Goal: Information Seeking & Learning: Check status

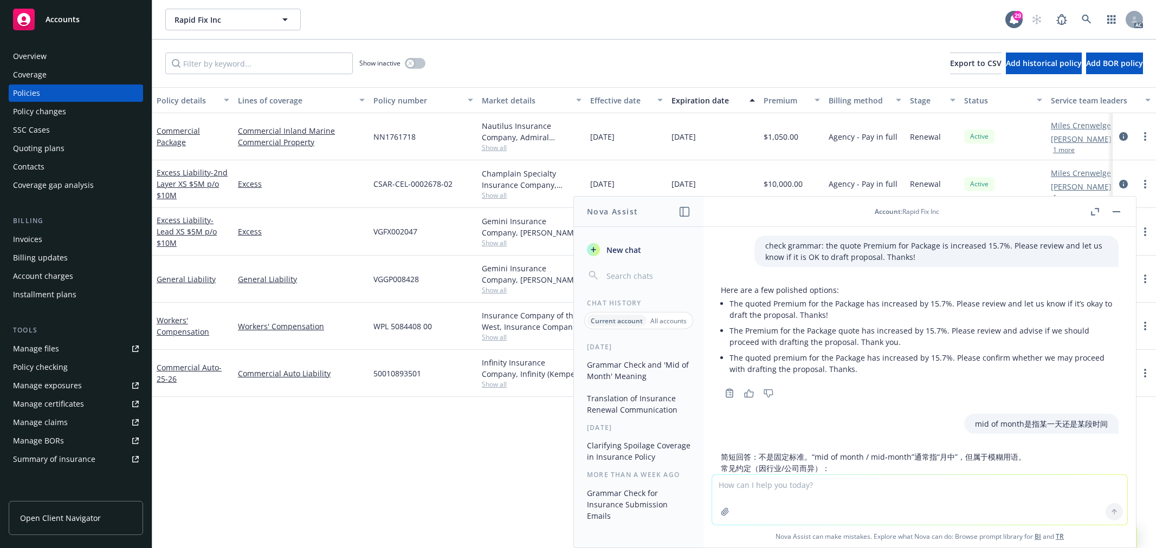
click at [831, 484] on textarea at bounding box center [919, 500] width 415 height 50
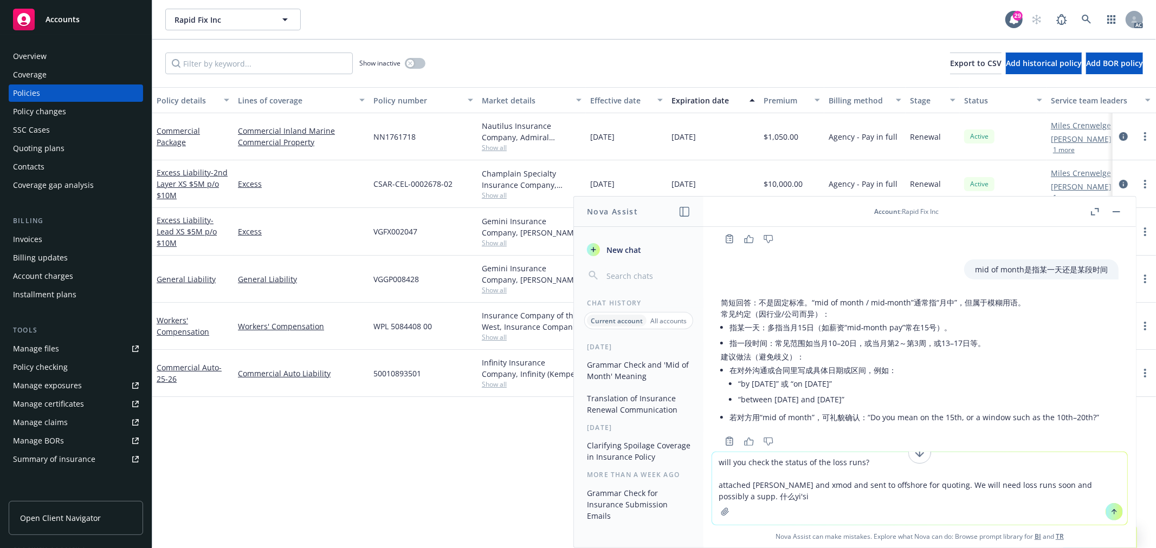
type textarea "will you check the status of the loss runs? attached [PERSON_NAME] and xmod and…"
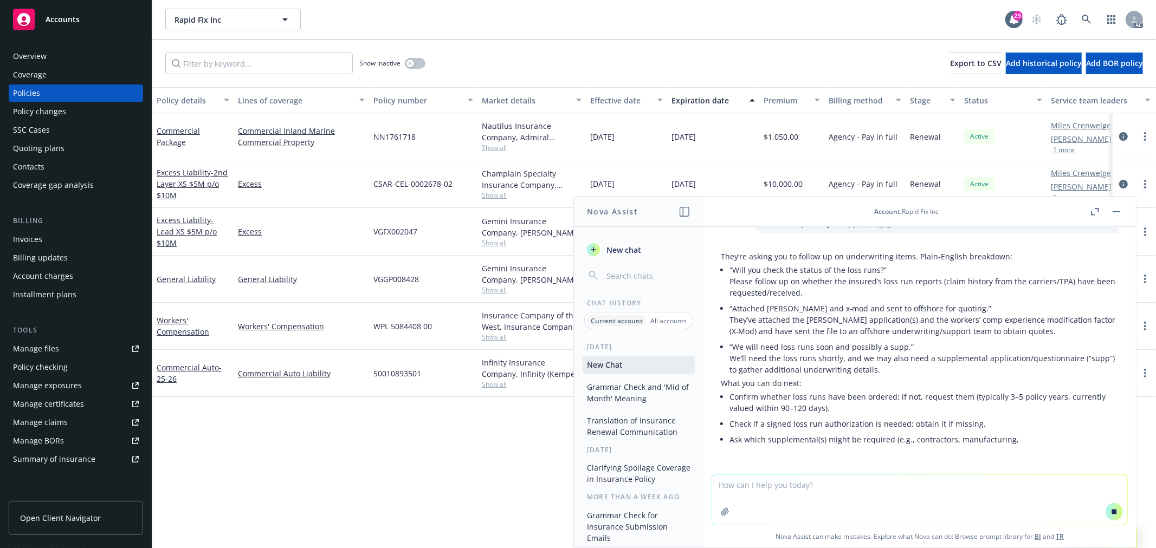
scroll to position [390, 0]
type textarea "中文的"
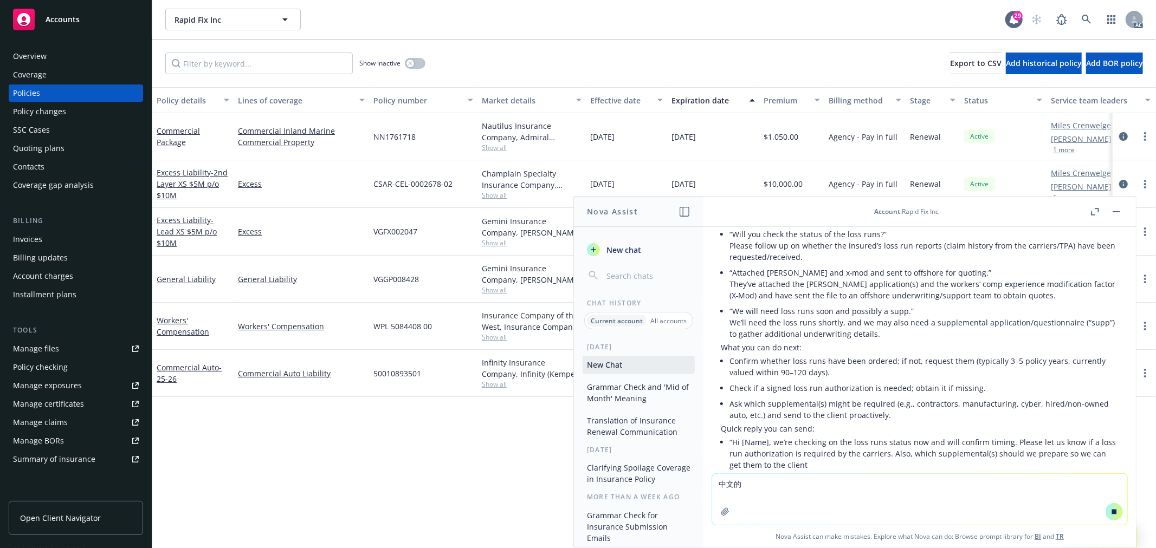
scroll to position [452, 0]
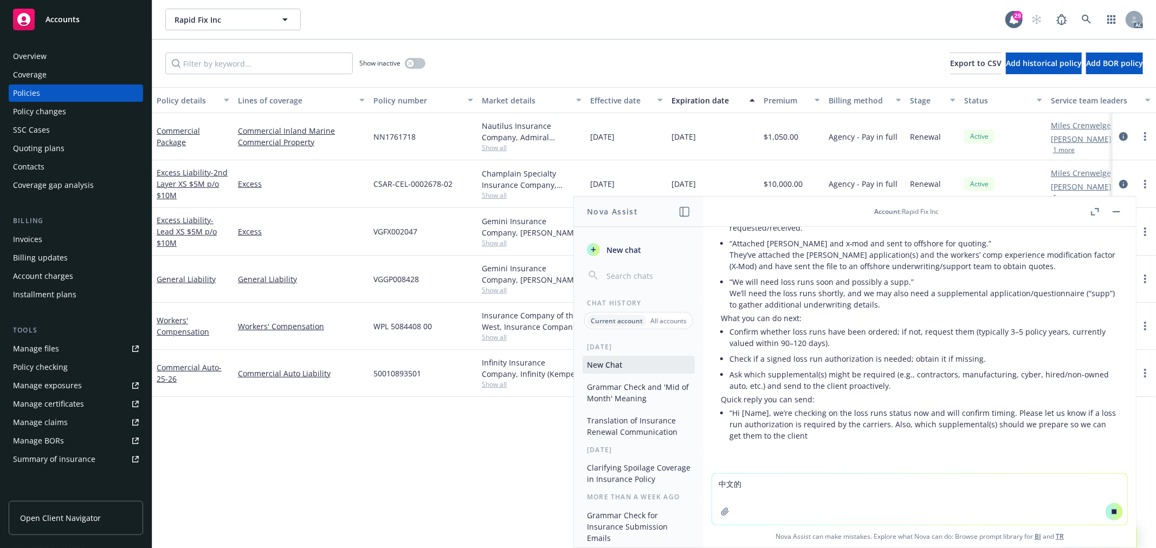
click at [809, 489] on textarea "中文的" at bounding box center [919, 499] width 415 height 51
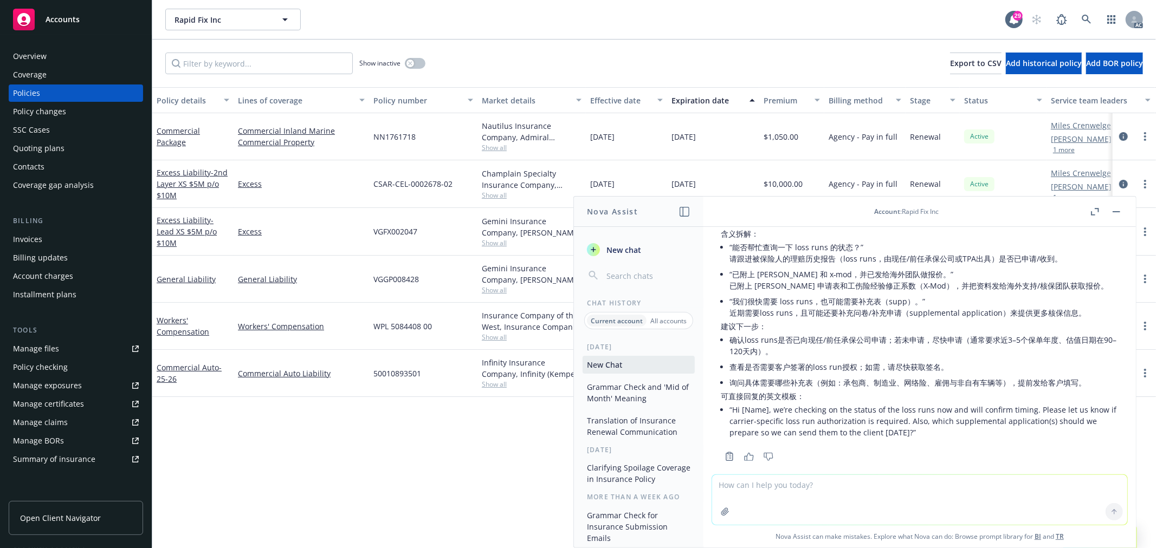
scroll to position [807, 0]
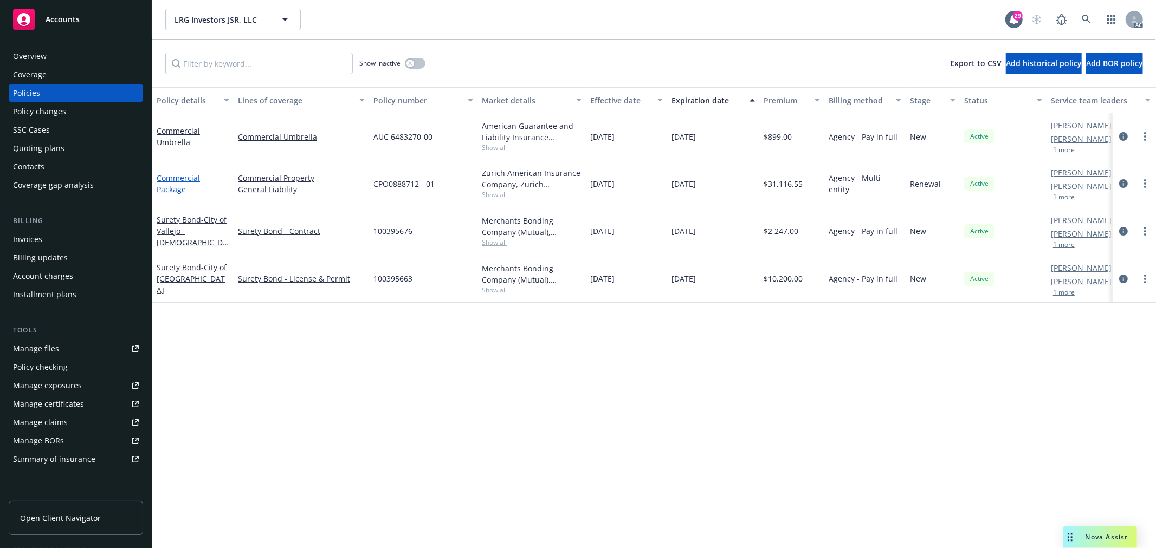
click at [164, 173] on link "Commercial Package" at bounding box center [178, 184] width 43 height 22
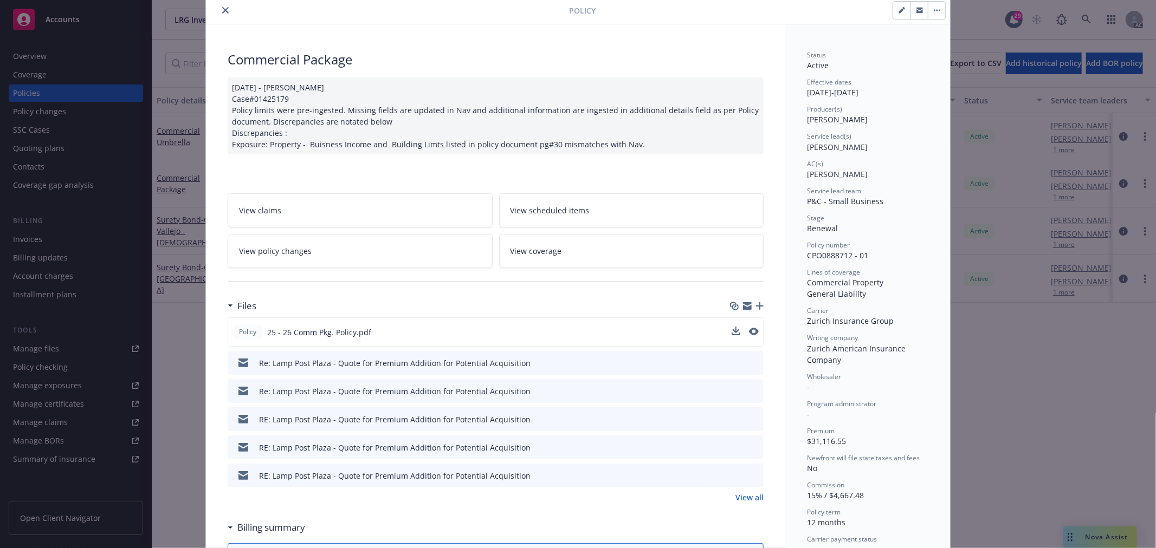
scroll to position [60, 0]
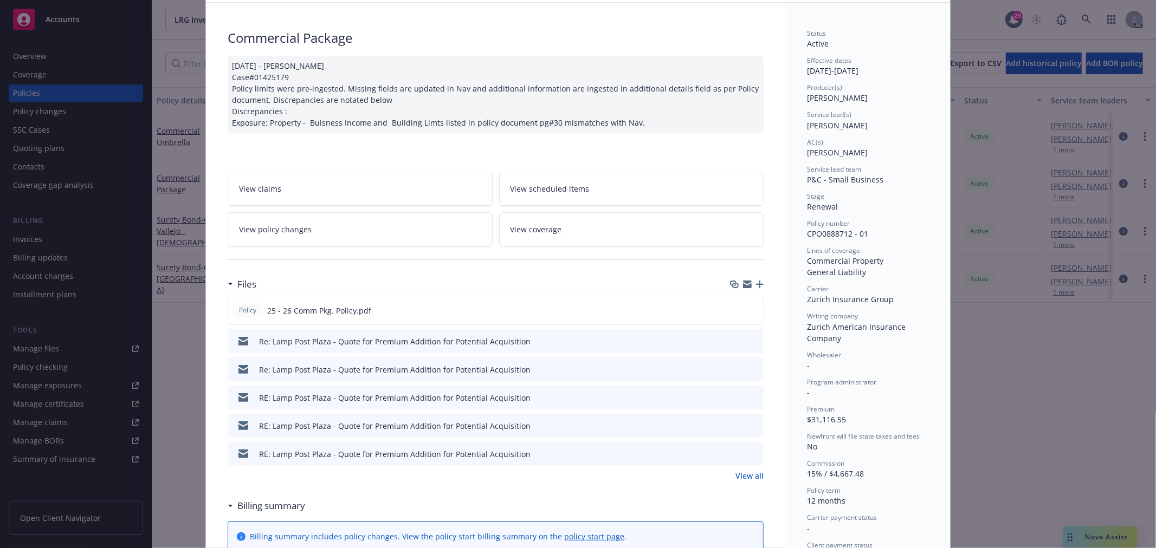
click at [368, 228] on link "View policy changes" at bounding box center [360, 229] width 265 height 34
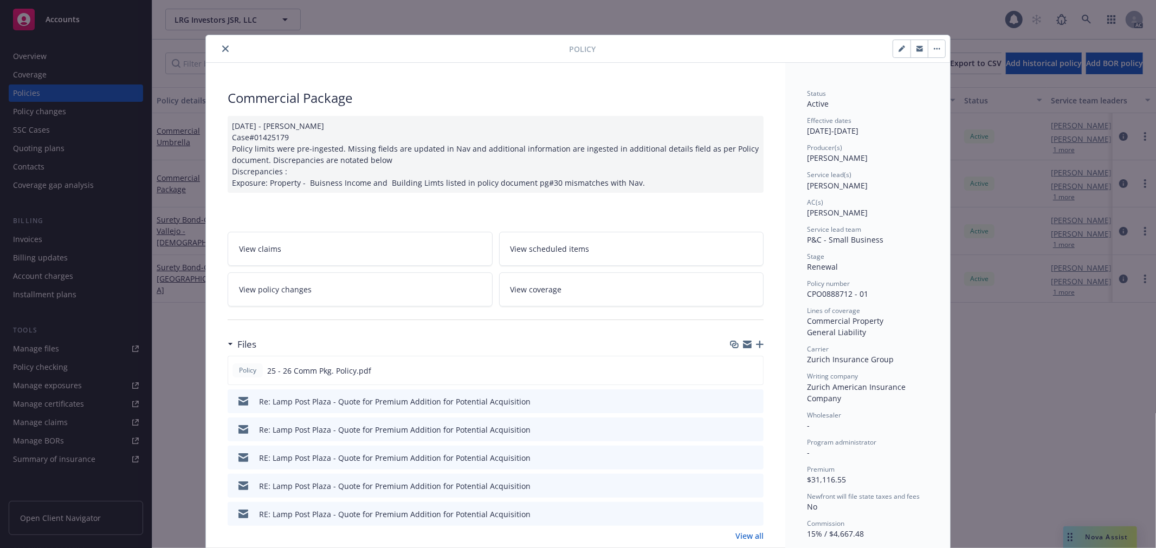
scroll to position [33, 0]
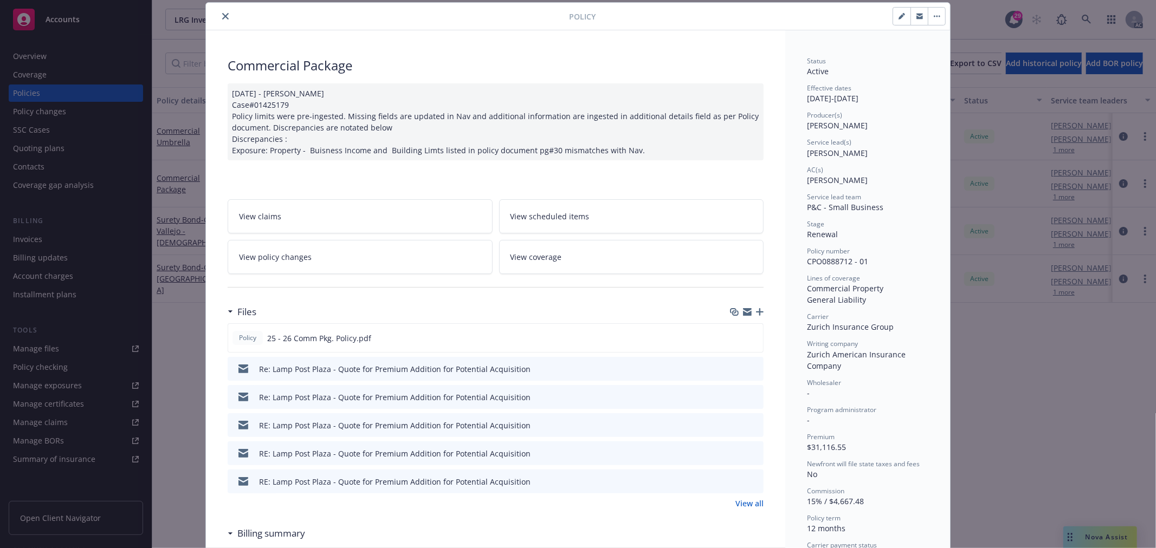
click at [746, 505] on link "View all" at bounding box center [749, 503] width 28 height 11
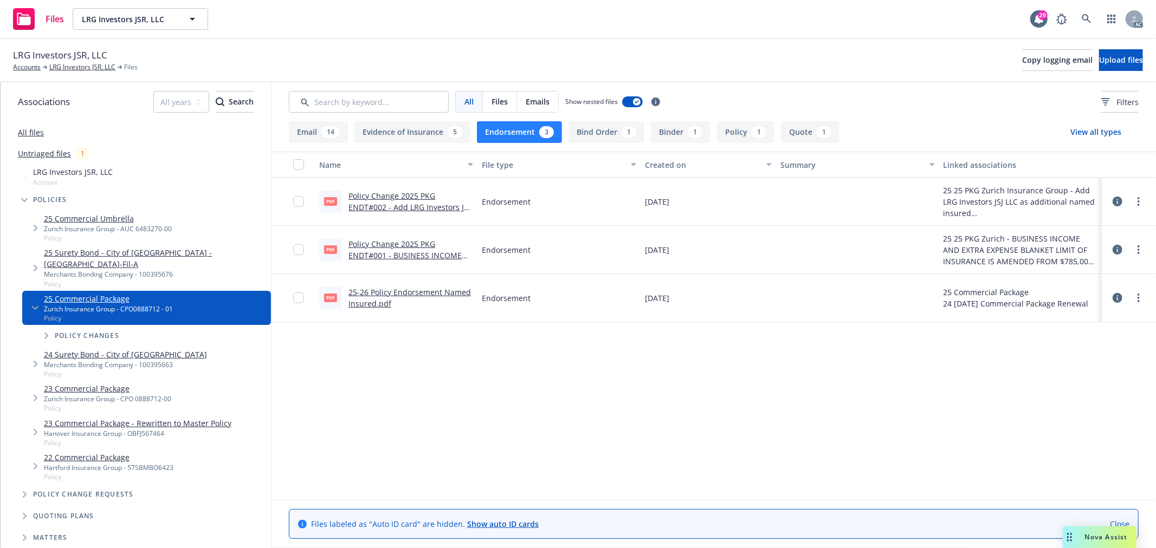
click at [395, 287] on link "25-26 Policy Endorsement Named Insured.pdf" at bounding box center [409, 298] width 122 height 22
click at [416, 207] on link "Policy Change 2025 PKG ENDT#002 - Add LRG Investors JSJ LLC as additional named…" at bounding box center [409, 213] width 122 height 44
click at [309, 134] on button "Email 14" at bounding box center [318, 132] width 59 height 22
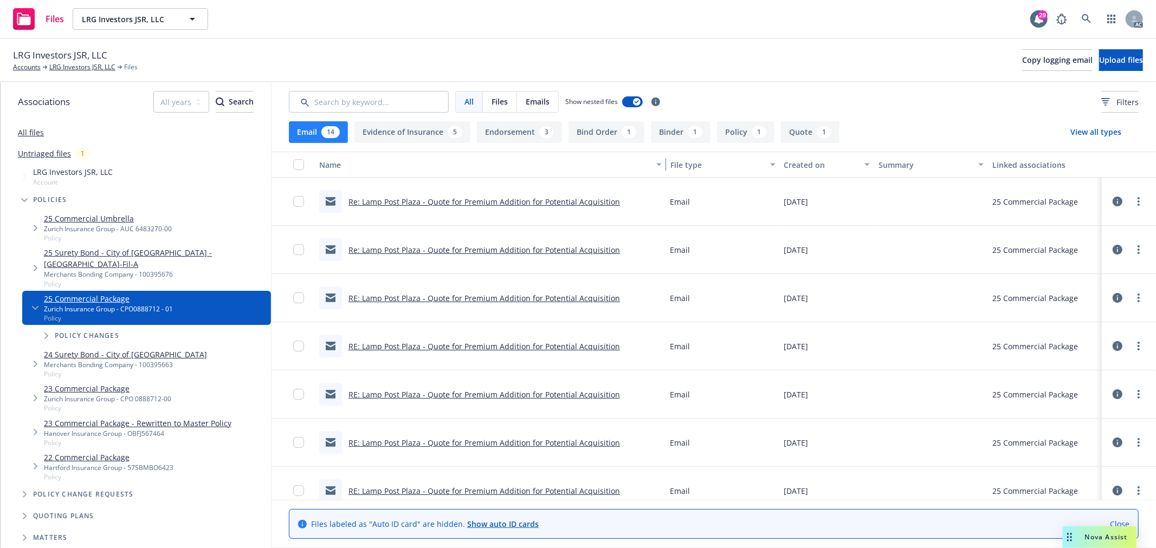
drag, startPoint x: 473, startPoint y: 166, endPoint x: 643, endPoint y: 177, distance: 169.9
click at [643, 177] on button "Name" at bounding box center [490, 165] width 351 height 26
click at [523, 125] on button "Endorsement 3" at bounding box center [519, 132] width 85 height 22
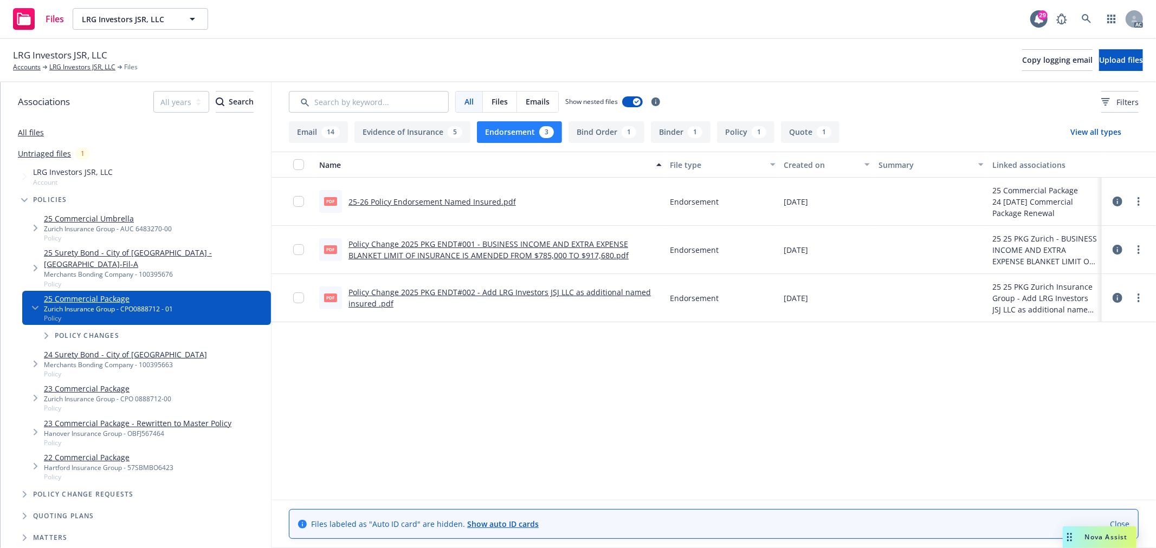
click at [527, 132] on button "Endorsement 3" at bounding box center [519, 132] width 85 height 22
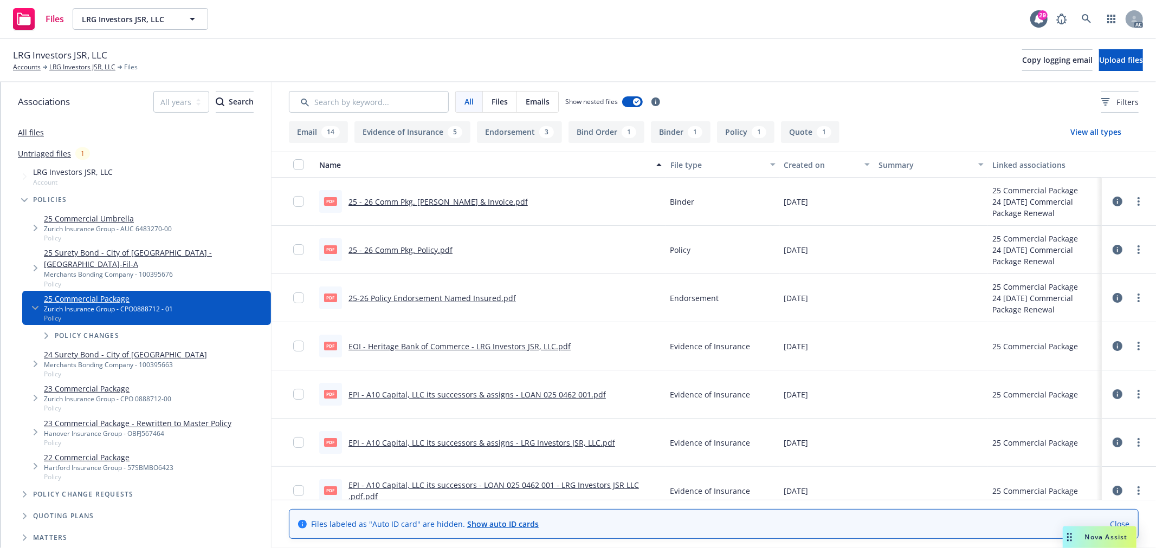
click at [528, 133] on button "Endorsement 3" at bounding box center [519, 132] width 85 height 22
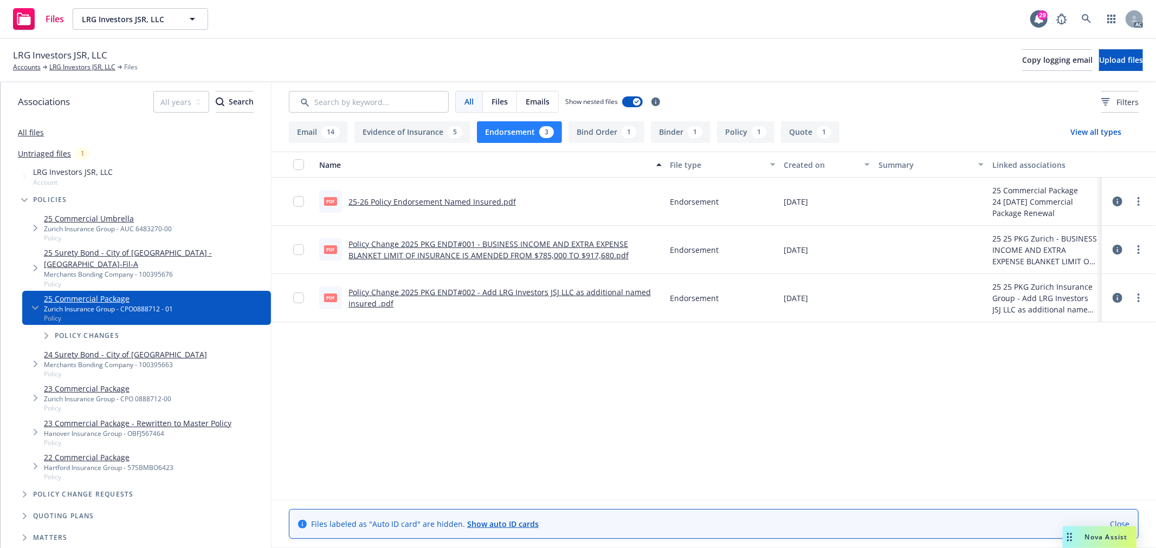
click at [495, 203] on link "25-26 Policy Endorsement Named Insured.pdf" at bounding box center [431, 202] width 167 height 10
click at [468, 290] on link "Policy Change 2025 PKG ENDT#002 - Add LRG Investors JSJ LLC as additional named…" at bounding box center [499, 298] width 302 height 22
click at [1100, 542] on span "Nova Assist" at bounding box center [1106, 537] width 43 height 9
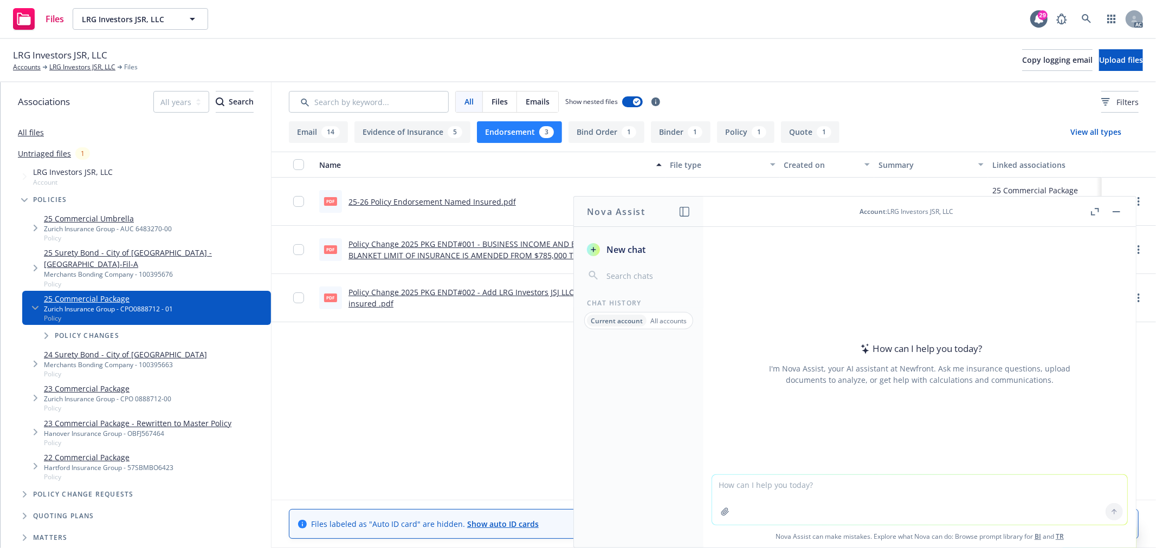
click at [948, 498] on textarea at bounding box center [919, 500] width 415 height 50
paste textarea "could you please help review the app team's questions regarding the Named Insur…"
type textarea "draft英文：could you please help review the app team's questions regarding the Nam…"
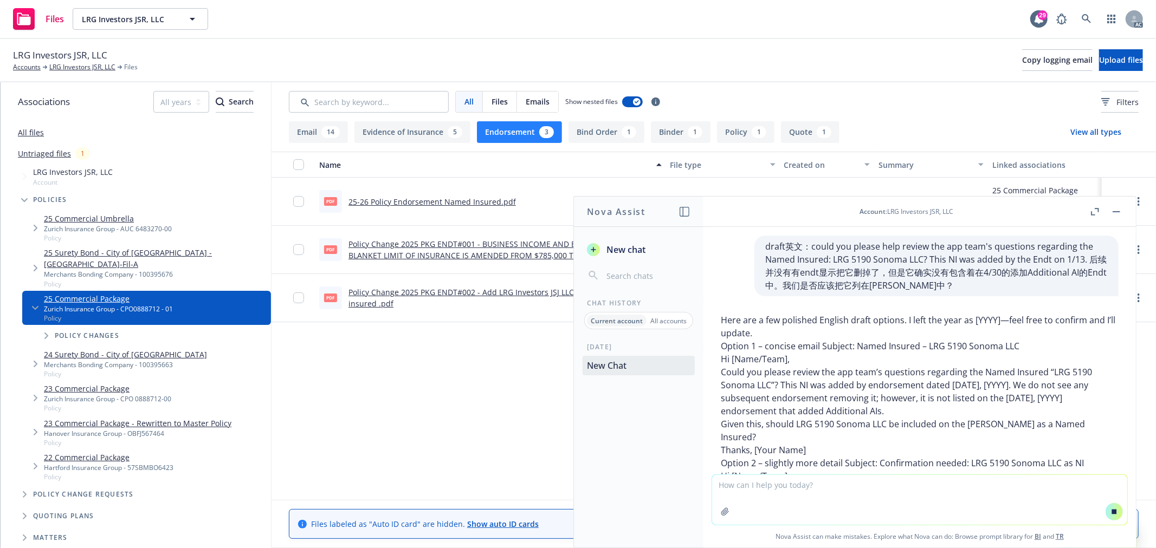
drag, startPoint x: 722, startPoint y: 373, endPoint x: 886, endPoint y: 409, distance: 168.1
click at [886, 409] on p "Could you please review the app team’s questions regarding the Named Insured “L…" at bounding box center [920, 392] width 398 height 52
copy p "Could you please review the app team’s questions regarding the Named Insured “L…"
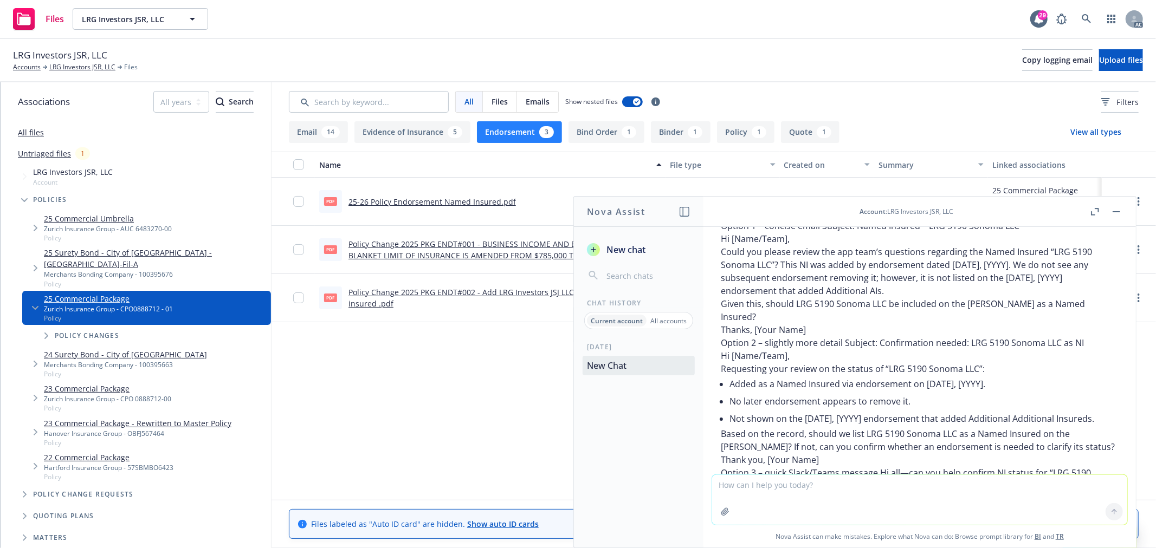
scroll to position [214, 0]
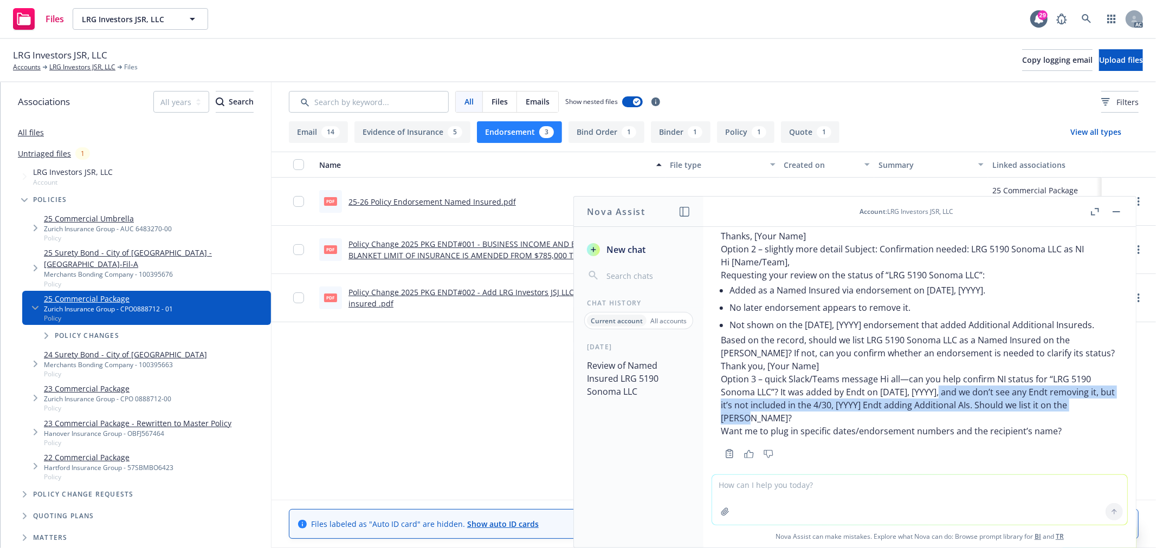
drag, startPoint x: 935, startPoint y: 380, endPoint x: 984, endPoint y: 403, distance: 53.6
click at [984, 403] on p "Option 3 – quick Slack/Teams message Hi all—can you help confirm NI status for …" at bounding box center [920, 399] width 398 height 52
copy p "and we don’t see any Endt removing it, but it’s not included in the 4/30, [YYYY…"
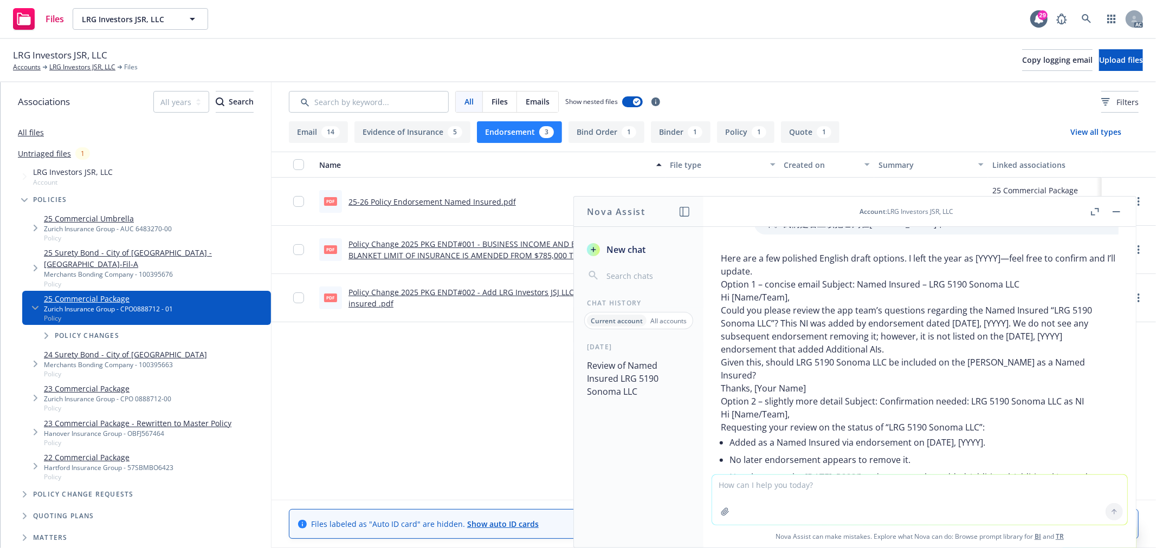
scroll to position [34, 0]
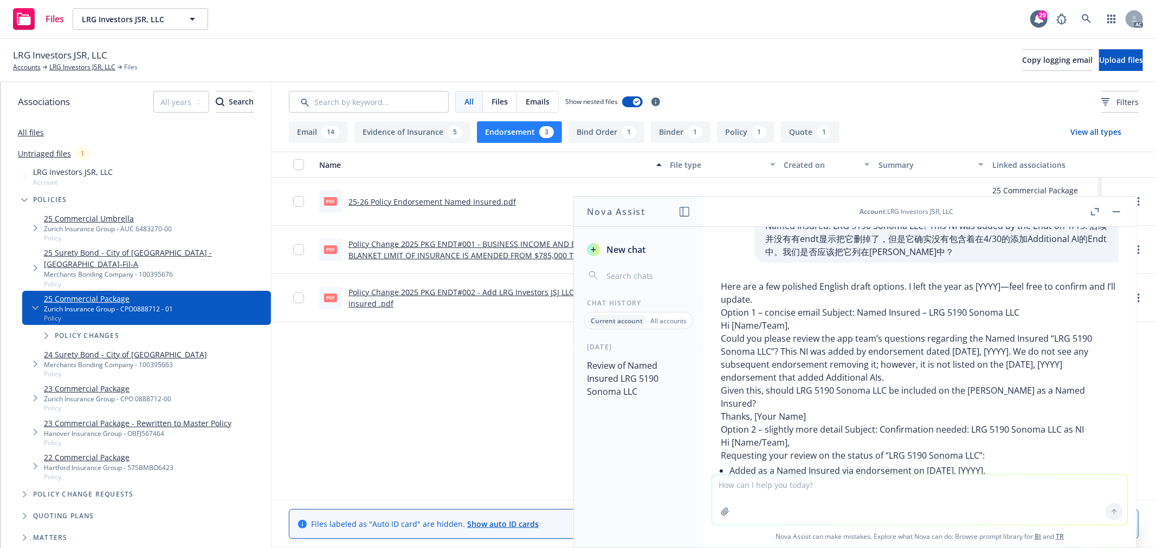
click at [836, 488] on textarea at bounding box center [919, 500] width 415 height 50
paste textarea "could you please help review the app team's questions regarding the Named Insur…"
type textarea "润色： could you please help review the app team's questions regarding the Named I…"
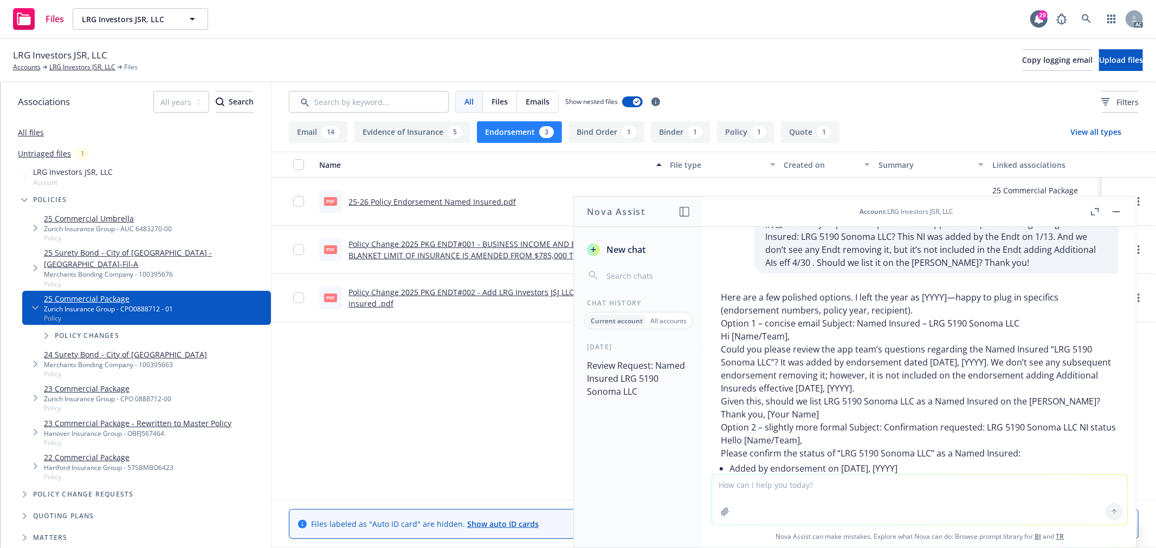
scroll to position [460, 0]
